Goal: Check status: Check status

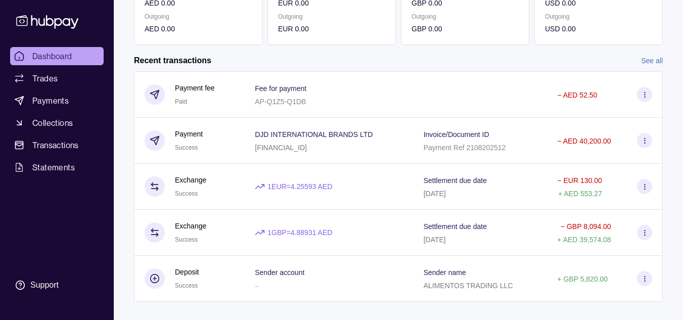
scroll to position [204, 0]
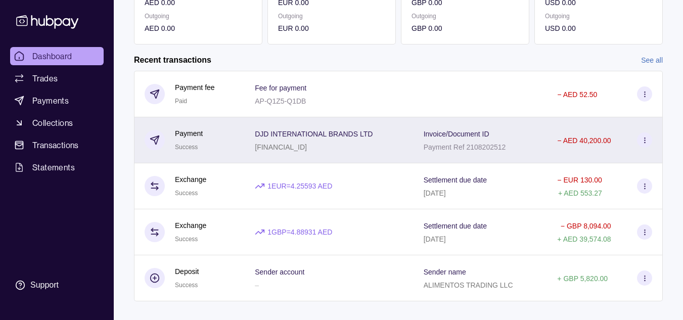
click at [388, 148] on div "DJD INTERNATIONAL BRANDS LTD [FINANCIAL_ID]" at bounding box center [329, 139] width 148 height 25
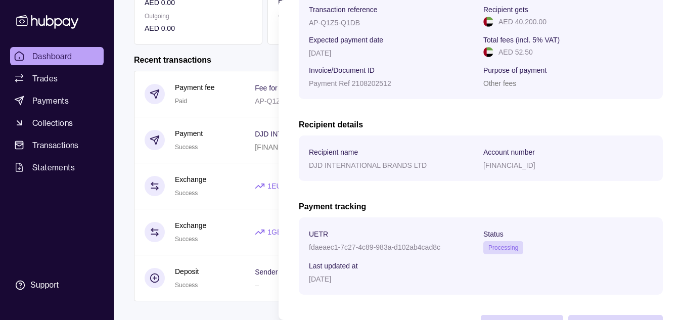
scroll to position [208, 0]
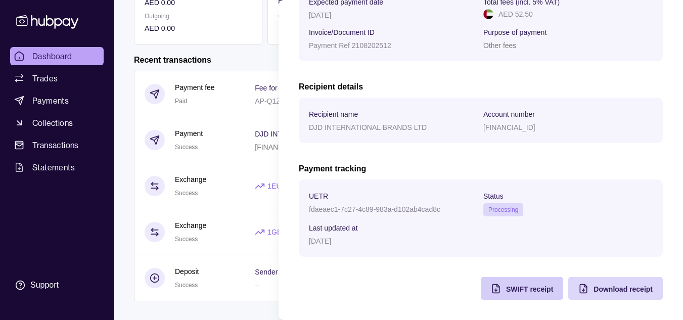
click at [506, 289] on span "SWIFT receipt" at bounding box center [529, 289] width 47 height 8
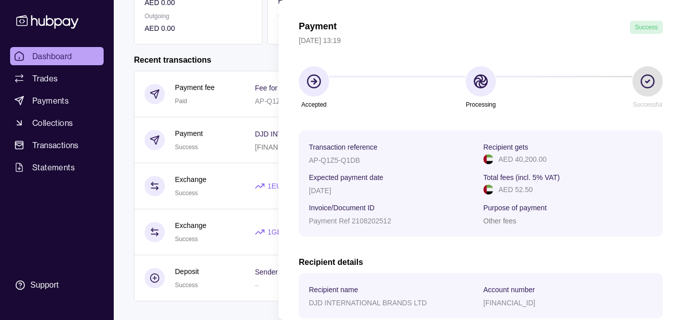
scroll to position [34, 0]
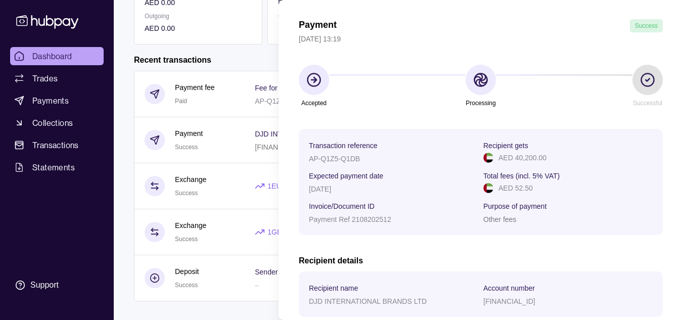
click at [651, 113] on div "Payment Success [DATE] 13:19 Accepted Processing Successful Transaction referen…" at bounding box center [481, 246] width 364 height 454
drag, startPoint x: 412, startPoint y: 9, endPoint x: 386, endPoint y: 13, distance: 26.6
click at [386, 13] on section "Payment Success [DATE] 13:19 Accepted Processing Successful Transaction referen…" at bounding box center [480, 230] width 404 height 528
drag, startPoint x: 386, startPoint y: 13, endPoint x: 399, endPoint y: 31, distance: 22.9
click at [399, 31] on section "Payment Success [DATE] 13:19 Accepted Processing Successful Transaction referen…" at bounding box center [480, 230] width 404 height 528
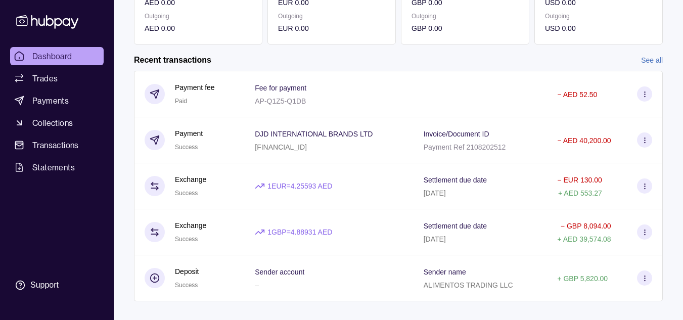
click at [45, 53] on html "Dashboard Trades Payments Collections Transactions Statements Support Z Hello, …" at bounding box center [341, 65] width 683 height 538
click at [45, 53] on span "Dashboard" at bounding box center [52, 56] width 40 height 12
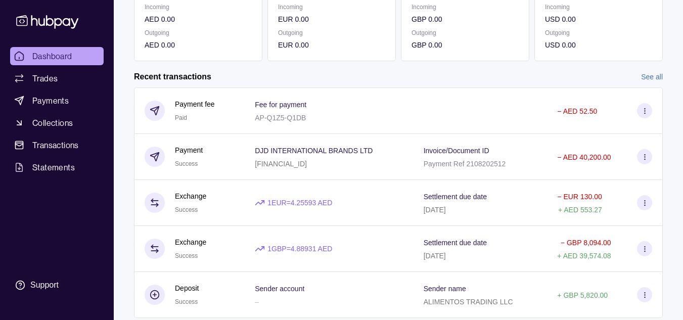
scroll to position [189, 0]
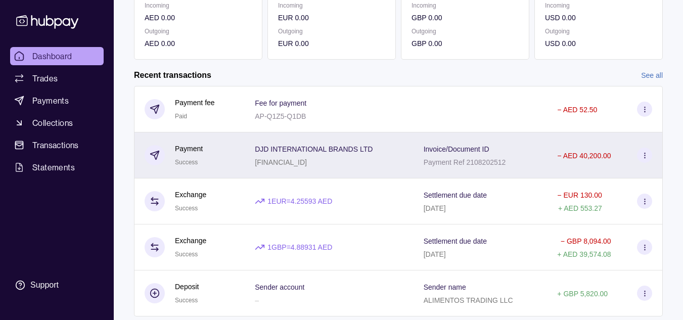
click at [360, 160] on div "[FINANCIAL_ID]" at bounding box center [314, 162] width 118 height 12
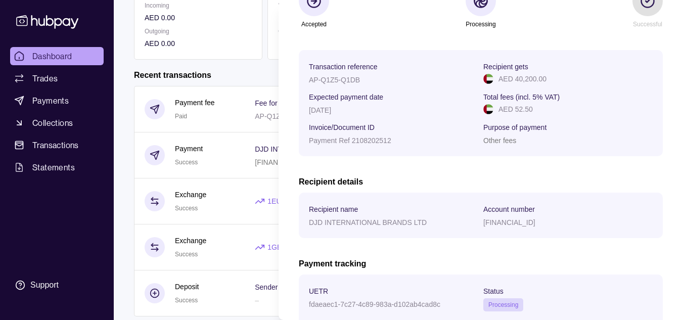
scroll to position [113, 0]
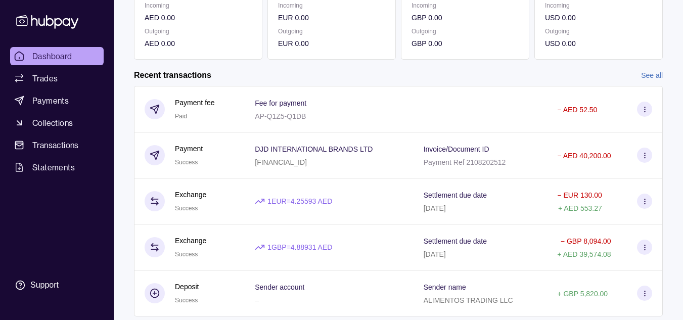
click at [121, 198] on html "Dashboard Trades Payments Collections Transactions Statements Support Z Hello, …" at bounding box center [341, 80] width 683 height 538
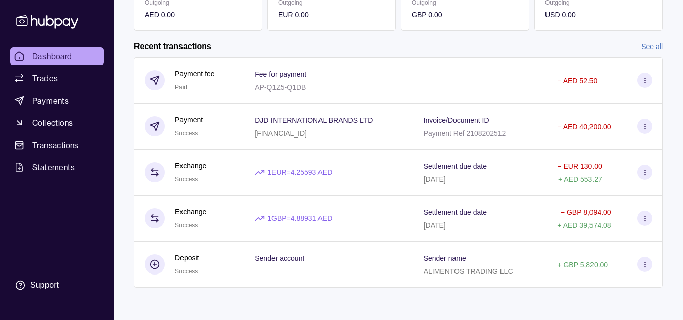
click at [655, 45] on link "See all" at bounding box center [652, 46] width 22 height 11
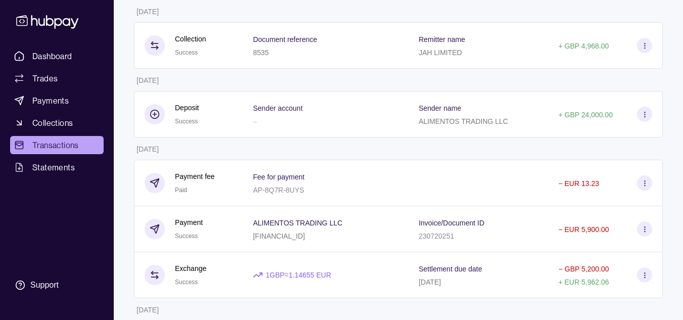
scroll to position [595, 0]
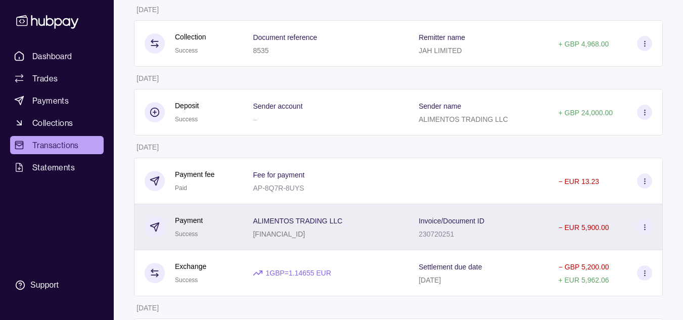
click at [375, 248] on div "ALIMENTOS TRADING LLC [FINANCIAL_ID]" at bounding box center [326, 227] width 166 height 46
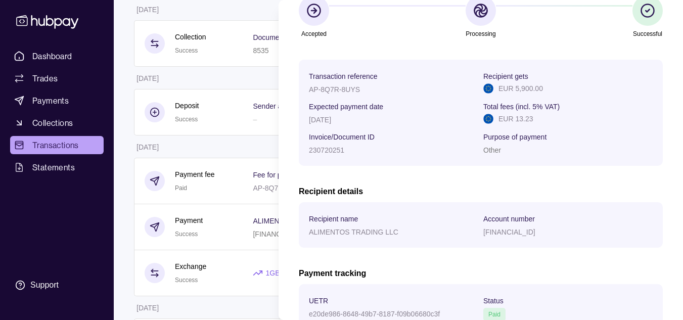
scroll to position [0, 0]
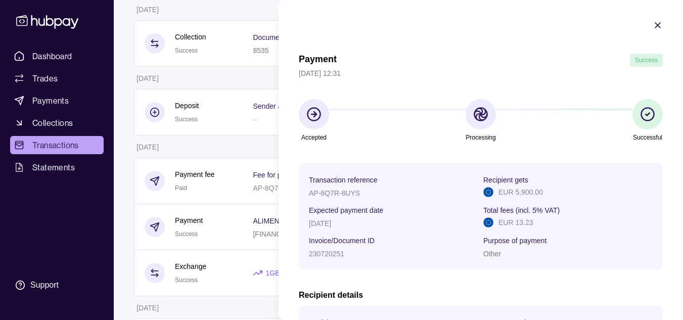
click at [652, 21] on icon "button" at bounding box center [657, 25] width 10 height 10
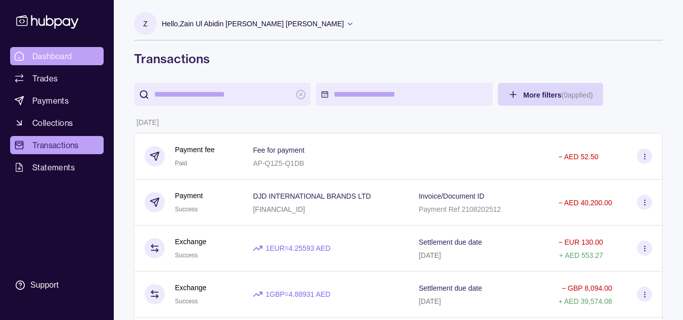
click at [51, 58] on span "Dashboard" at bounding box center [52, 56] width 40 height 12
